Goal: Task Accomplishment & Management: Manage account settings

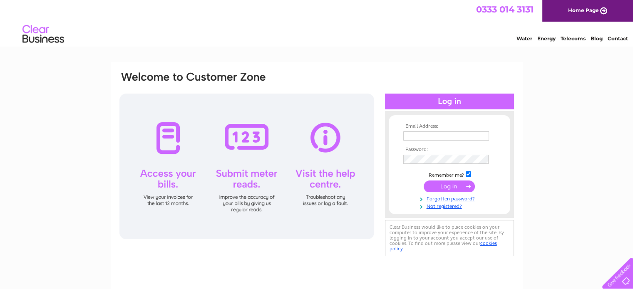
type input "[EMAIL_ADDRESS][DOMAIN_NAME]"
click at [446, 186] on input "submit" at bounding box center [449, 187] width 51 height 12
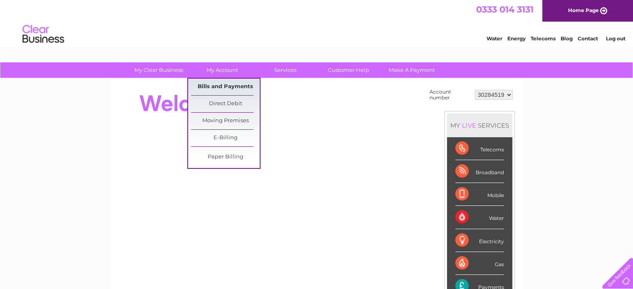
click at [220, 86] on link "Bills and Payments" at bounding box center [225, 87] width 69 height 17
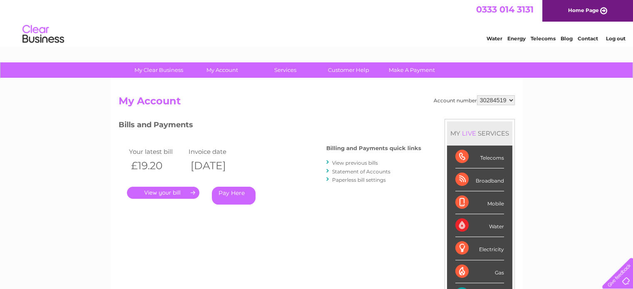
click at [158, 193] on link "." at bounding box center [163, 193] width 72 height 12
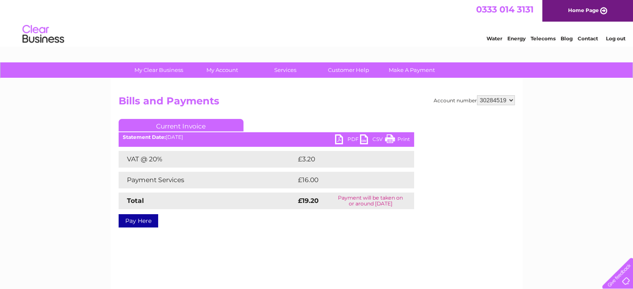
click at [350, 137] on link "PDF" at bounding box center [347, 140] width 25 height 12
click at [401, 138] on link "Print" at bounding box center [397, 140] width 25 height 12
click at [350, 139] on link "PDF" at bounding box center [347, 140] width 25 height 12
click at [613, 38] on link "Log out" at bounding box center [616, 38] width 20 height 6
